Goal: Find contact information: Find contact information

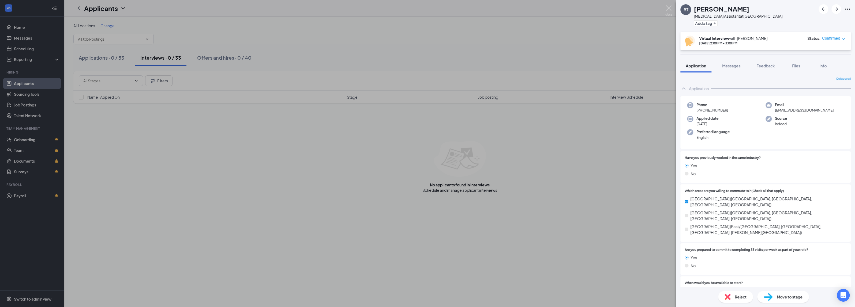
click at [667, 10] on img at bounding box center [668, 10] width 7 height 10
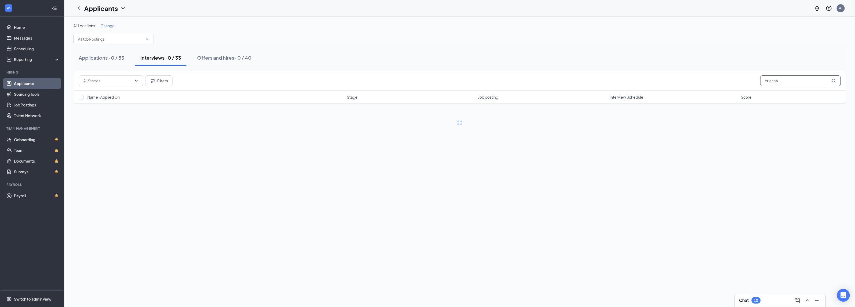
drag, startPoint x: 768, startPoint y: 80, endPoint x: 757, endPoint y: 83, distance: 11.5
click at [757, 83] on div "Filters [PERSON_NAME]" at bounding box center [459, 81] width 761 height 11
type input "[PERSON_NAME]"
click at [220, 59] on div "Offers and hires · 1 / 40" at bounding box center [223, 57] width 53 height 7
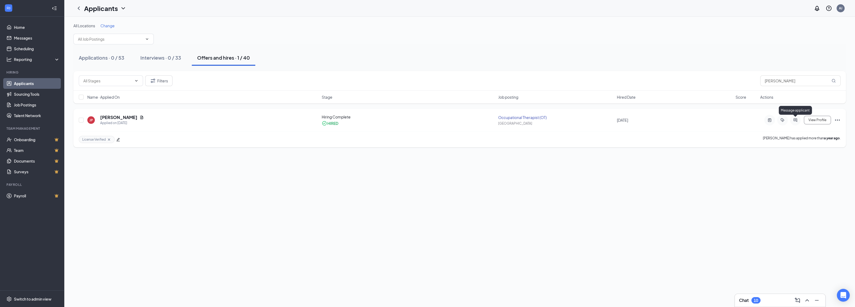
click at [794, 118] on icon "ActiveChat" at bounding box center [795, 120] width 6 height 4
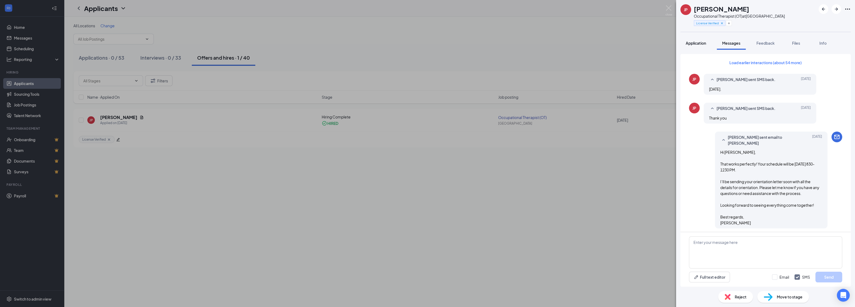
scroll to position [61, 0]
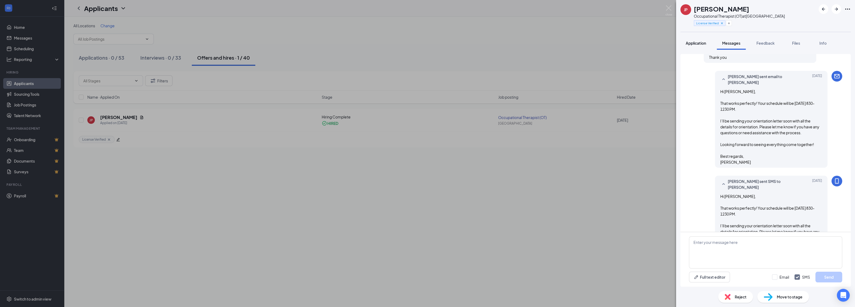
click at [691, 43] on span "Application" at bounding box center [695, 43] width 20 height 5
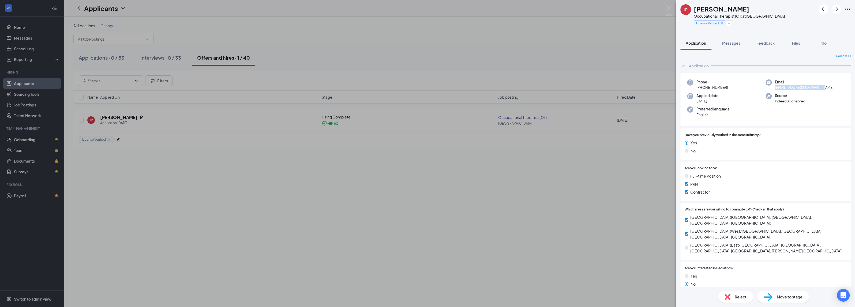
drag, startPoint x: 770, startPoint y: 88, endPoint x: 829, endPoint y: 89, distance: 58.7
click at [829, 89] on div "Email [EMAIL_ADDRESS][DOMAIN_NAME]" at bounding box center [804, 85] width 78 height 11
drag, startPoint x: 813, startPoint y: 86, endPoint x: 788, endPoint y: 88, distance: 24.4
click at [788, 88] on span "[EMAIL_ADDRESS][DOMAIN_NAME]" at bounding box center [804, 87] width 59 height 5
click at [786, 89] on span "[EMAIL_ADDRESS][DOMAIN_NAME]" at bounding box center [804, 87] width 59 height 5
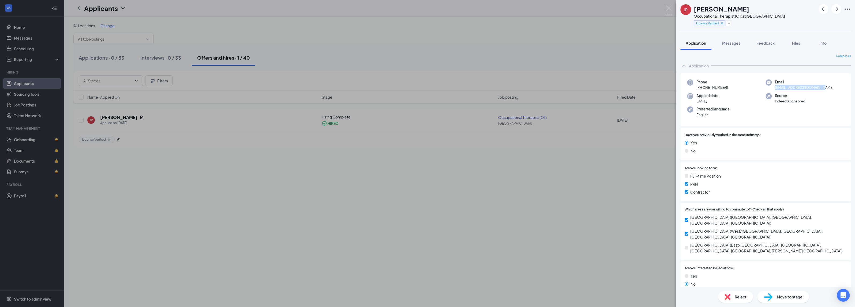
drag, startPoint x: 772, startPoint y: 86, endPoint x: 826, endPoint y: 85, distance: 53.8
click at [827, 85] on div "Email [EMAIL_ADDRESS][DOMAIN_NAME]" at bounding box center [804, 85] width 78 height 11
copy span "[EMAIL_ADDRESS][DOMAIN_NAME]"
drag, startPoint x: 694, startPoint y: 88, endPoint x: 722, endPoint y: 89, distance: 28.1
click at [725, 89] on div "Phone [PHONE_NUMBER]" at bounding box center [726, 85] width 78 height 11
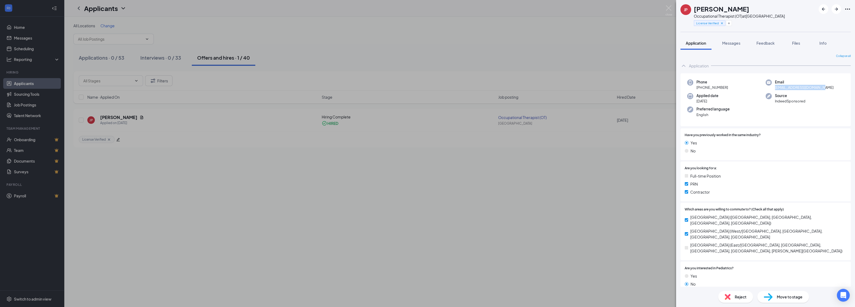
copy span "[PHONE_NUMBER]"
